Goal: Task Accomplishment & Management: Use online tool/utility

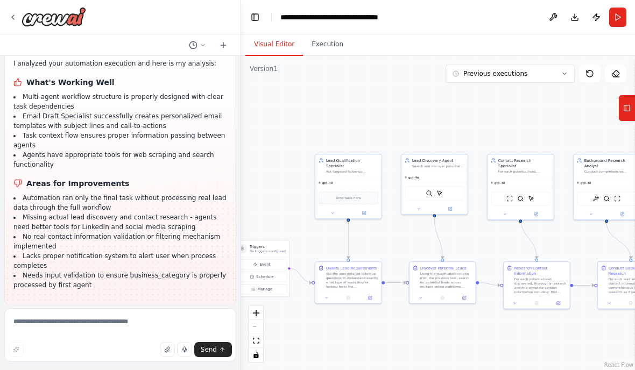
click at [551, 19] on button at bounding box center [552, 17] width 17 height 19
click at [544, 13] on div at bounding box center [552, 17] width 17 height 19
click at [547, 24] on div at bounding box center [552, 17] width 17 height 19
click at [546, 24] on div at bounding box center [552, 17] width 17 height 19
click at [323, 47] on button "Execution" at bounding box center [327, 44] width 49 height 23
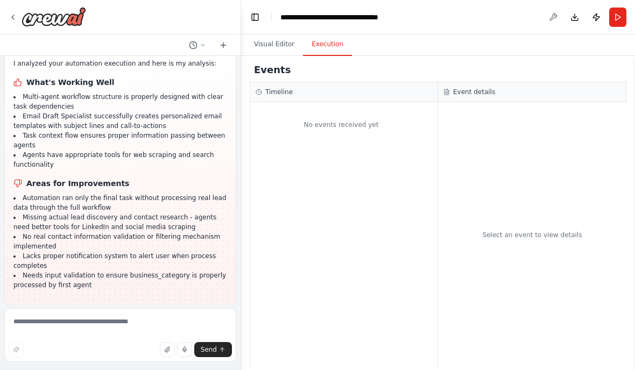
click at [323, 47] on button "Execution" at bounding box center [327, 44] width 49 height 23
click at [262, 47] on button "Visual Editor" at bounding box center [274, 44] width 58 height 23
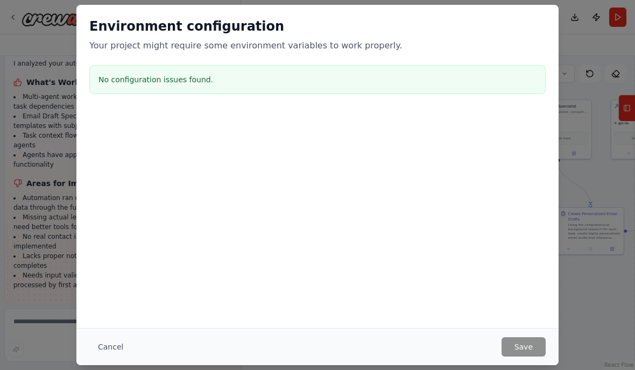
click at [555, 56] on div "Environment configuration Your project might require some environment variables…" at bounding box center [317, 58] width 482 height 106
click at [104, 356] on button "Cancel" at bounding box center [110, 346] width 42 height 19
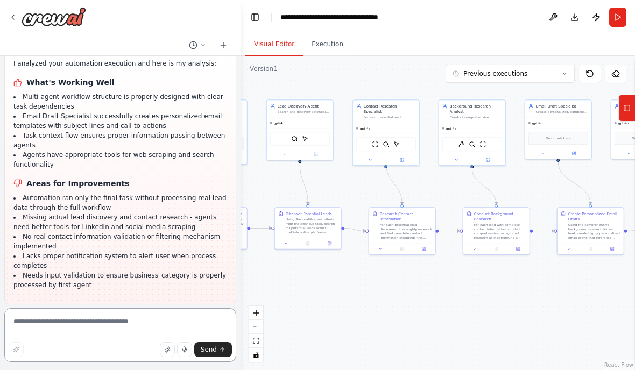
click at [107, 360] on textarea at bounding box center [120, 335] width 232 height 54
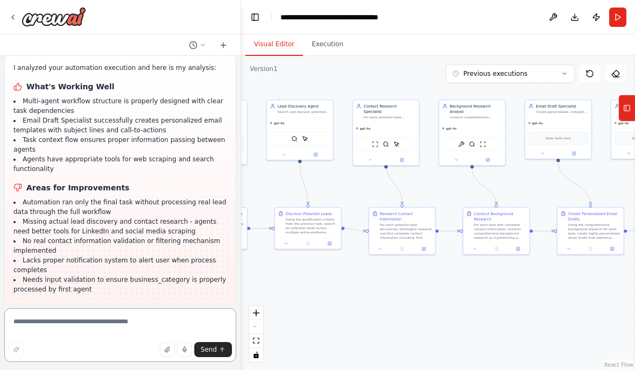
scroll to position [1773, 0]
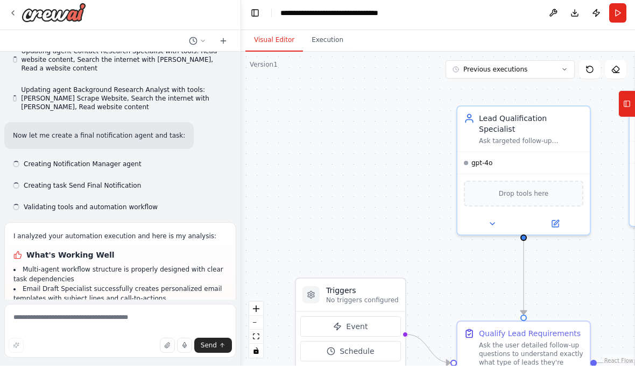
scroll to position [1773, 0]
